Goal: Transaction & Acquisition: Download file/media

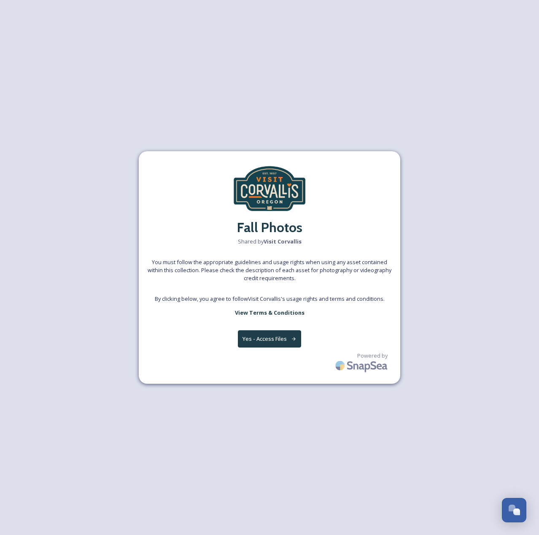
click at [277, 344] on button "Yes - Access Files" at bounding box center [269, 339] width 63 height 17
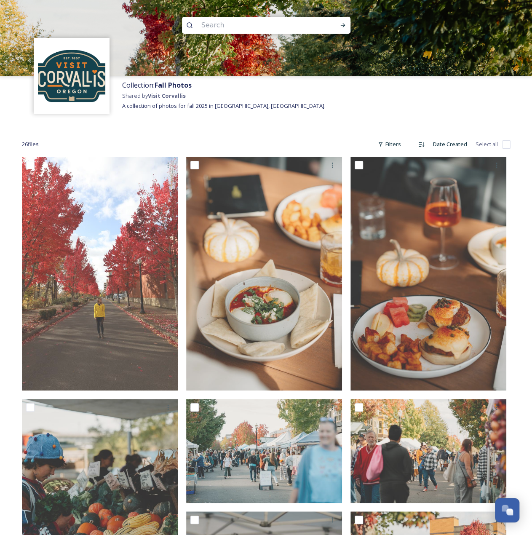
click at [503, 145] on input "checkbox" at bounding box center [506, 144] width 8 height 8
checkbox input "true"
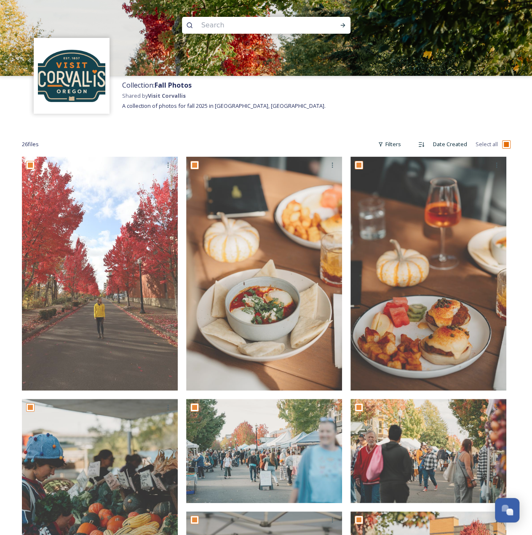
checkbox input "true"
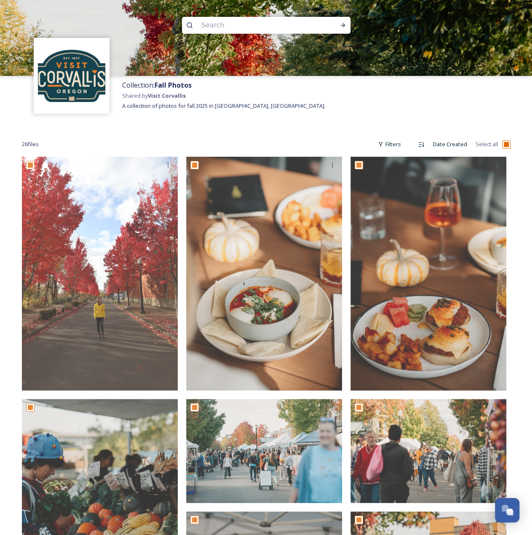
checkbox input "true"
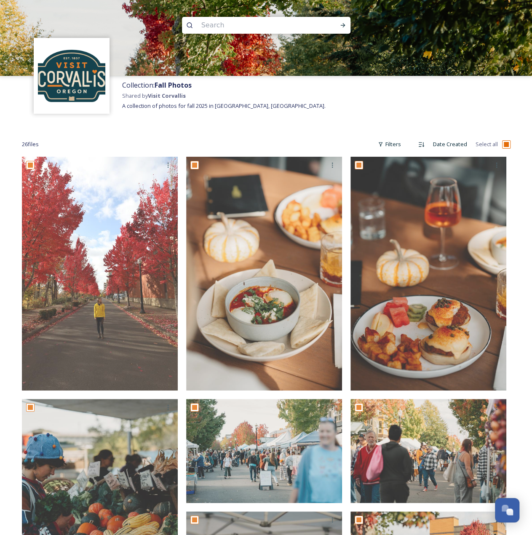
checkbox input "true"
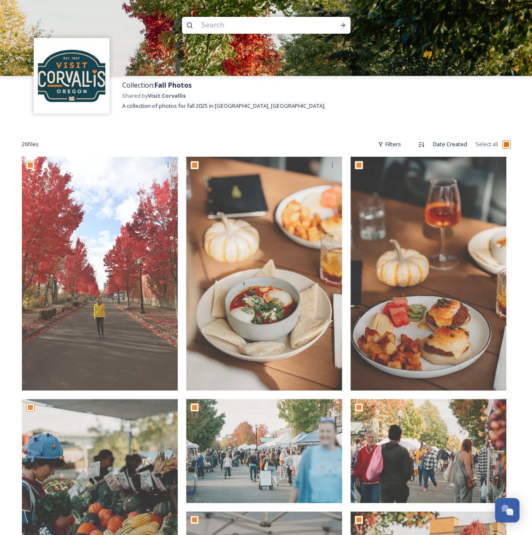
checkbox input "true"
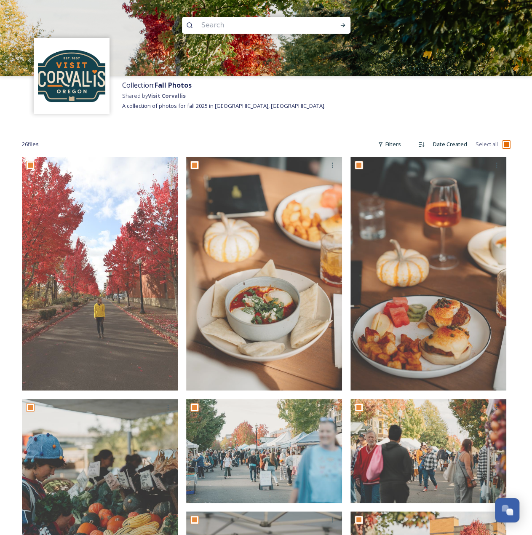
checkbox input "true"
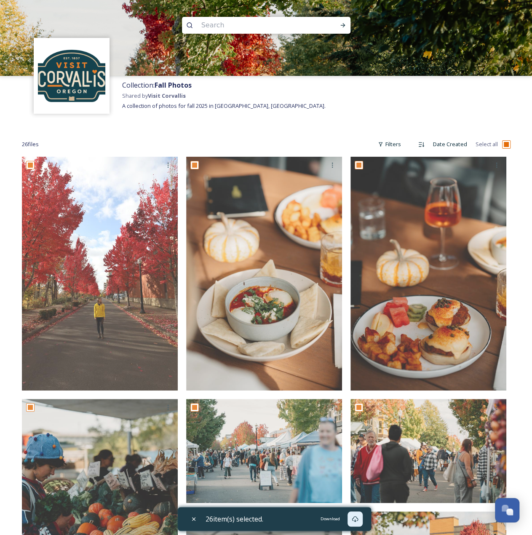
click at [362, 517] on div "Download" at bounding box center [355, 519] width 15 height 15
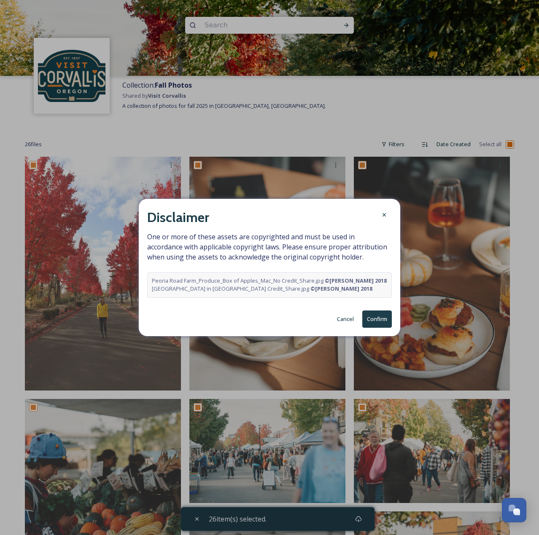
click at [379, 314] on button "Confirm" at bounding box center [377, 319] width 30 height 17
